Goal: Task Accomplishment & Management: Manage account settings

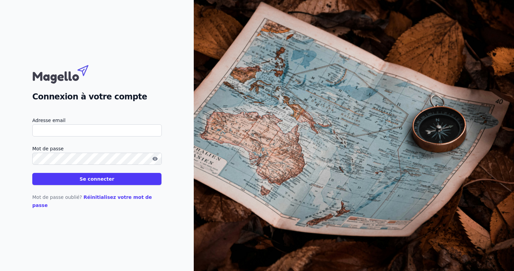
type input "m.gnakouri@sia.legal"
click at [32, 173] on button "Se connecter" at bounding box center [96, 179] width 129 height 12
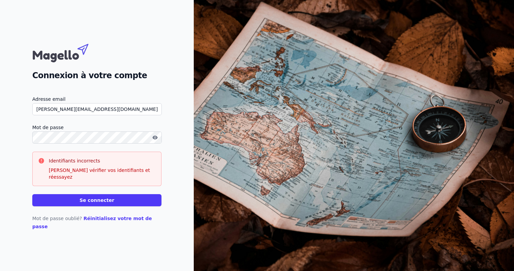
click at [138, 78] on h2 "Connexion à votre compte" at bounding box center [96, 75] width 129 height 12
click at [6, 151] on div "Connexion à votre compte Adresse email m.gnakouri@sia.legal Mot de passe Identi…" at bounding box center [97, 135] width 194 height 271
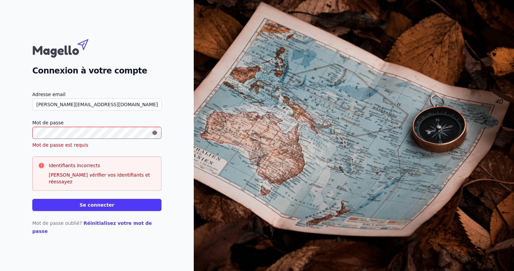
drag, startPoint x: 88, startPoint y: 113, endPoint x: 0, endPoint y: 124, distance: 88.5
click at [0, 124] on html "Connexion à votre compte Adresse email m.gnakouri@sia.legal Mot de passe Mot de…" at bounding box center [257, 135] width 514 height 271
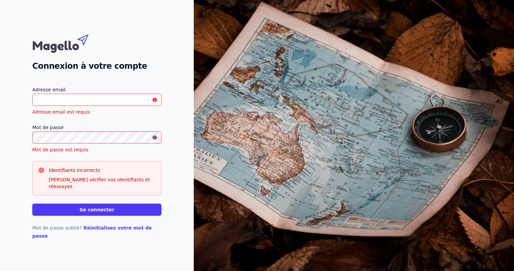
click at [71, 63] on div "Connexion à votre compte" at bounding box center [96, 51] width 129 height 41
